Goal: Find specific page/section: Find specific page/section

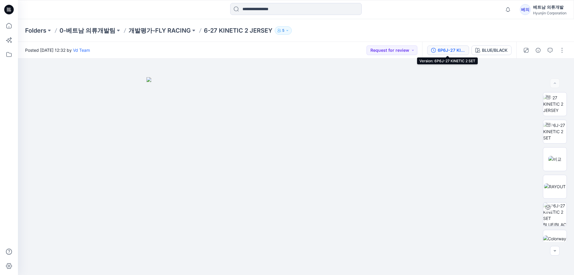
click at [444, 47] on div "6P6J-27 KINETIC 2 SET" at bounding box center [452, 50] width 28 height 7
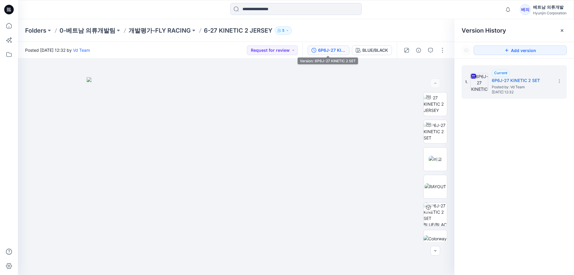
click at [318, 52] on div "6P6J-27 KINETIC 2 SET" at bounding box center [332, 50] width 28 height 7
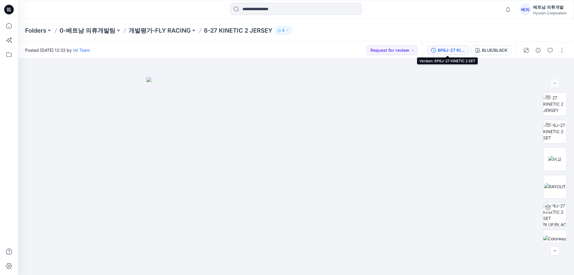
click at [434, 53] on button "6P6J-27 KINETIC 2 SET" at bounding box center [449, 50] width 42 height 10
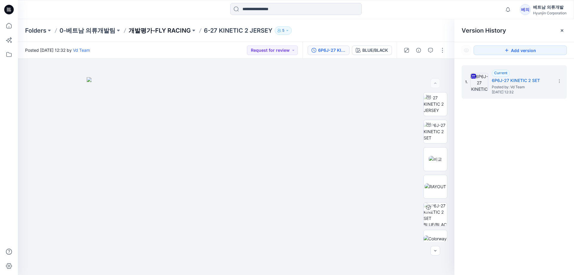
click at [164, 32] on p "개발평가-FLY RACING" at bounding box center [160, 30] width 62 height 8
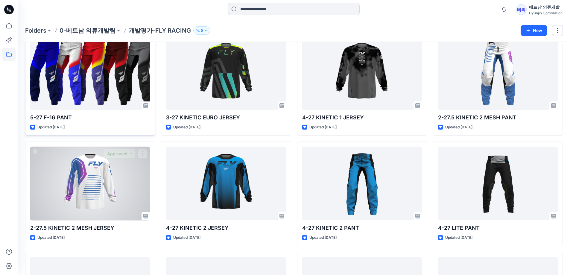
scroll to position [296, 0]
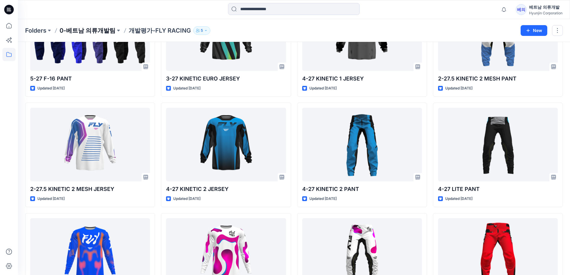
click at [91, 30] on p "0-베트남 의류개발팀" at bounding box center [88, 30] width 56 height 8
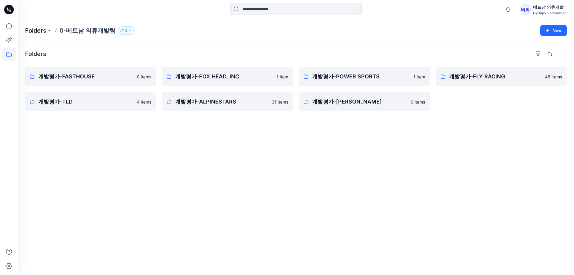
click at [39, 29] on p "Folders" at bounding box center [35, 30] width 21 height 8
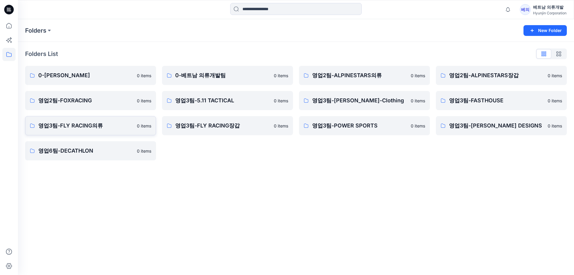
click at [107, 131] on link "영업3팀-FLY RACING의류 0 items" at bounding box center [90, 125] width 131 height 19
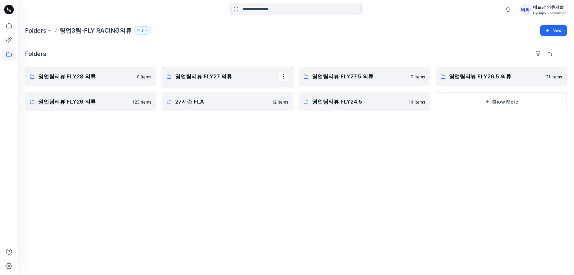
click at [238, 78] on p "영업팀리뷰 FLY27 의류" at bounding box center [227, 76] width 104 height 8
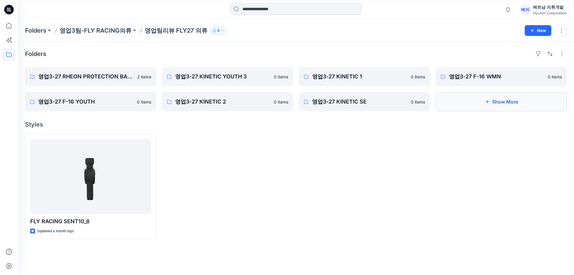
click at [483, 104] on button "Show More" at bounding box center [501, 101] width 131 height 19
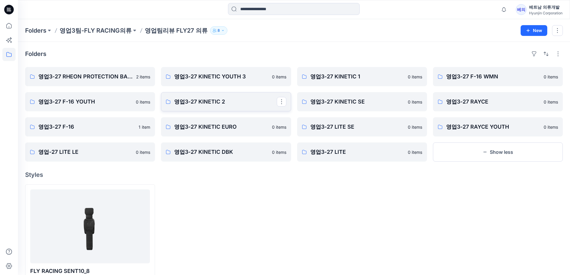
click at [207, 103] on p "영업3-27 KINETIC 2" at bounding box center [225, 102] width 102 height 8
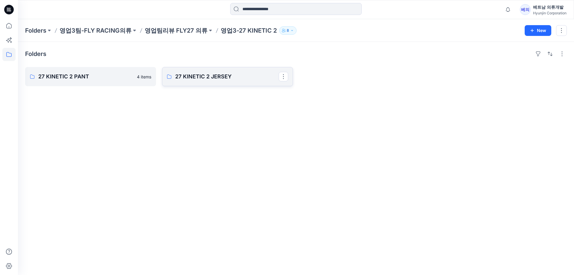
click at [200, 77] on p "27 KINETIC 2 JERSEY" at bounding box center [227, 76] width 104 height 8
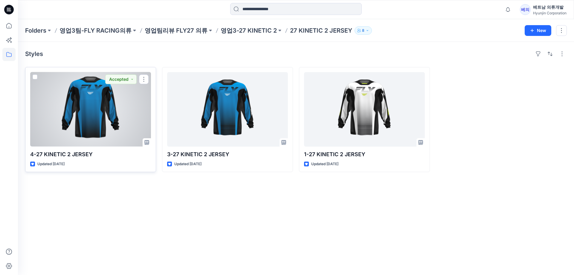
click at [101, 123] on div at bounding box center [90, 109] width 121 height 74
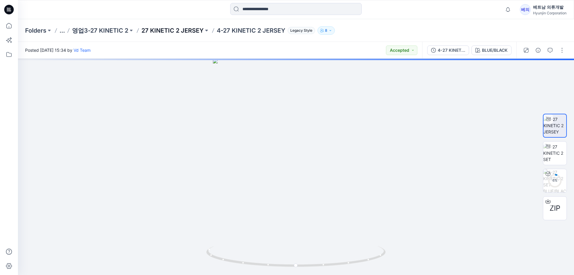
click at [176, 31] on p "27 KINETIC 2 JERSEY" at bounding box center [173, 30] width 62 height 8
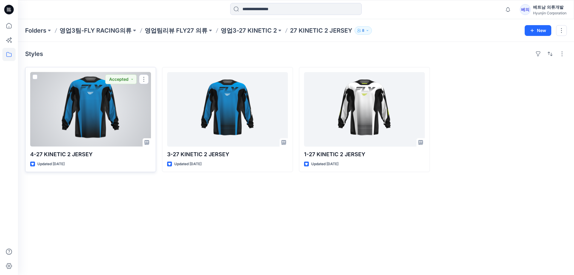
click at [104, 102] on div at bounding box center [90, 109] width 121 height 74
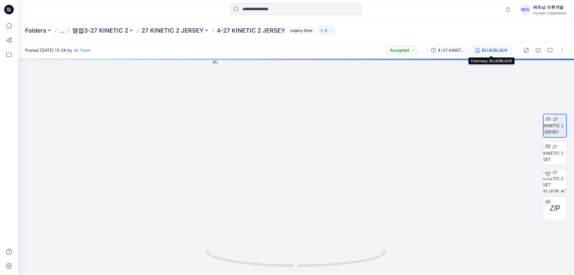
click at [484, 51] on div "BLUE/BLACK" at bounding box center [495, 50] width 26 height 7
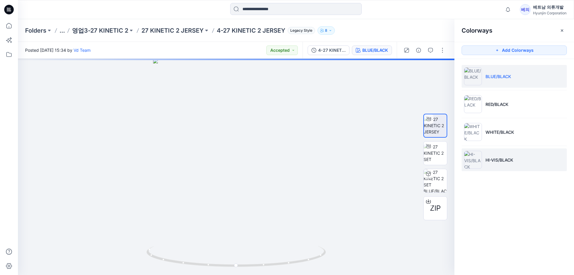
click at [472, 162] on img at bounding box center [473, 160] width 18 height 18
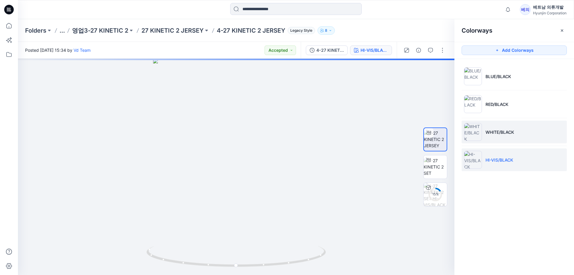
click at [474, 130] on img at bounding box center [473, 132] width 18 height 18
drag, startPoint x: 226, startPoint y: 174, endPoint x: 271, endPoint y: 174, distance: 44.6
click at [271, 174] on div at bounding box center [236, 167] width 437 height 216
drag, startPoint x: 190, startPoint y: 189, endPoint x: 291, endPoint y: 192, distance: 101.8
click at [291, 192] on div at bounding box center [236, 167] width 437 height 216
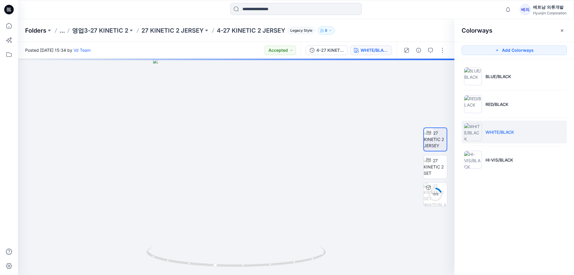
click at [40, 33] on p "Folders" at bounding box center [35, 30] width 21 height 8
